Goal: Complete application form

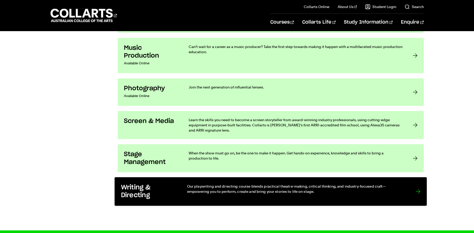
scroll to position [985, 0]
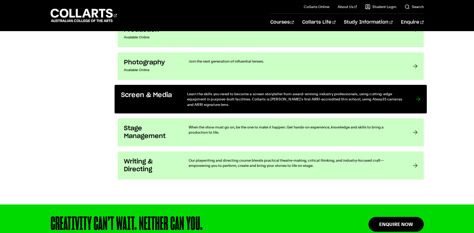
click at [154, 106] on div "Screen & Media" at bounding box center [148, 99] width 55 height 16
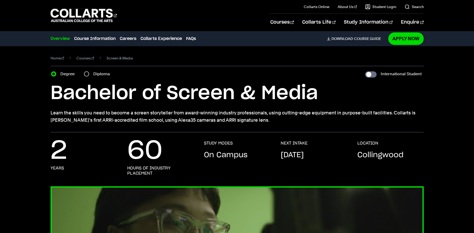
scroll to position [26, 0]
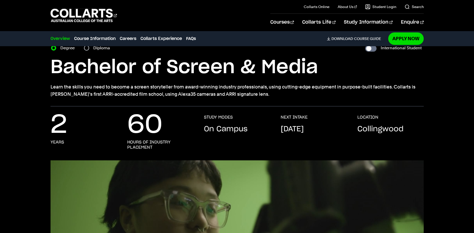
click at [210, 26] on div "Courses Collarts Online Study 100% online About Us History & Values Strategic P…" at bounding box center [237, 15] width 454 height 31
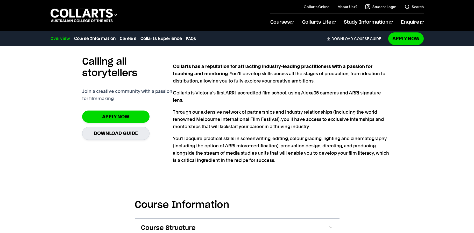
scroll to position [492, 0]
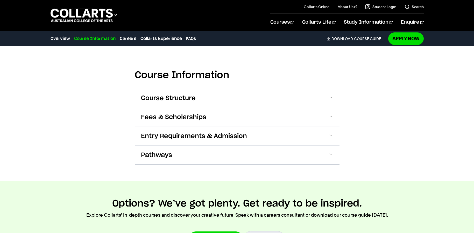
drag, startPoint x: 186, startPoint y: 119, endPoint x: 188, endPoint y: 117, distance: 3.1
click at [187, 119] on span "Fees & Scholarships" at bounding box center [173, 117] width 65 height 8
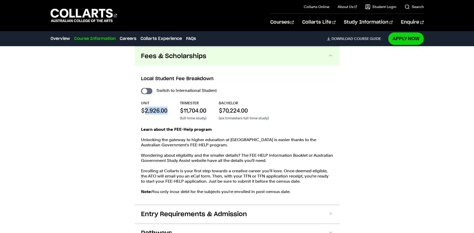
drag, startPoint x: 145, startPoint y: 109, endPoint x: 168, endPoint y: 112, distance: 22.7
click at [168, 112] on div "UNIT $2,926.00 TRIMESTER $11,704.00 (full-time study) BACHELOR $70,224.00 (six …" at bounding box center [237, 110] width 192 height 20
drag, startPoint x: 180, startPoint y: 112, endPoint x: 207, endPoint y: 110, distance: 26.2
click at [206, 110] on p "$11,704.00" at bounding box center [193, 111] width 26 height 8
drag, startPoint x: 181, startPoint y: 109, endPoint x: 182, endPoint y: 106, distance: 2.9
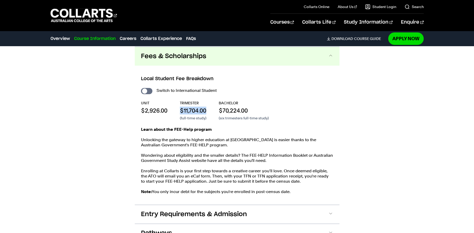
click at [181, 108] on p "$11,704.00" at bounding box center [193, 111] width 26 height 8
drag, startPoint x: 221, startPoint y: 110, endPoint x: 249, endPoint y: 109, distance: 28.3
click at [249, 109] on p "$70,224.00" at bounding box center [244, 111] width 50 height 8
click at [321, 110] on div "UNIT $2,926.00 TRIMESTER $11,704.00 (full-time study) BACHELOR $70,224.00 (six …" at bounding box center [237, 110] width 192 height 20
click at [412, 38] on link "Apply Now" at bounding box center [406, 38] width 36 height 12
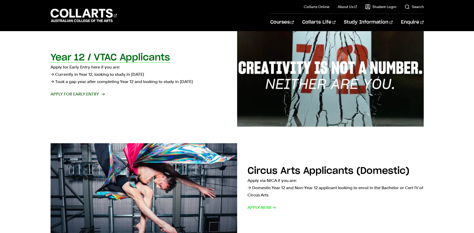
scroll to position [130, 0]
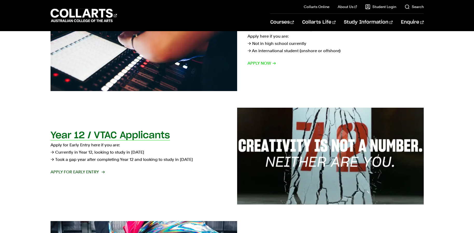
click at [89, 170] on span "Apply for Early Entry" at bounding box center [78, 171] width 54 height 7
